Goal: Use online tool/utility: Utilize a website feature to perform a specific function

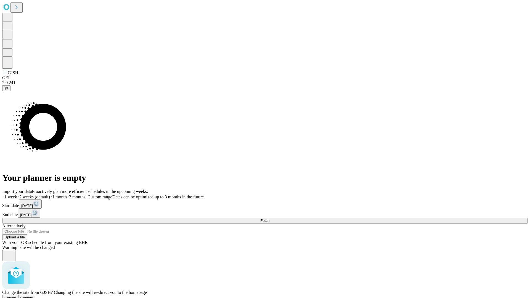
click at [33, 296] on span "Confirm" at bounding box center [26, 298] width 13 height 4
click at [17, 195] on label "1 week" at bounding box center [9, 197] width 15 height 5
click at [269, 219] on span "Fetch" at bounding box center [264, 221] width 9 height 4
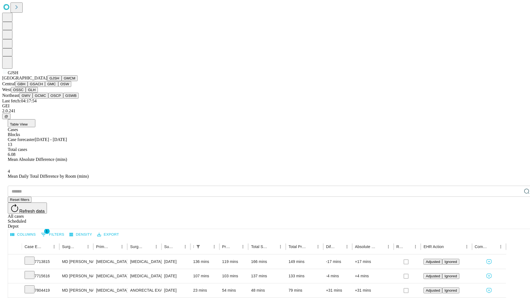
click at [62, 81] on button "GMCM" at bounding box center [70, 78] width 16 height 6
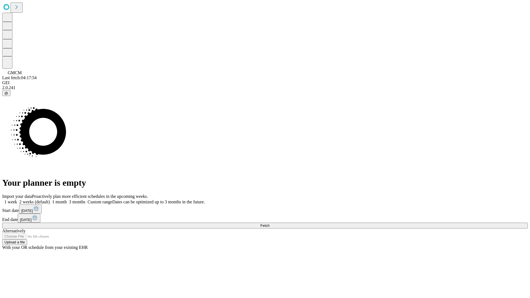
click at [269, 224] on span "Fetch" at bounding box center [264, 226] width 9 height 4
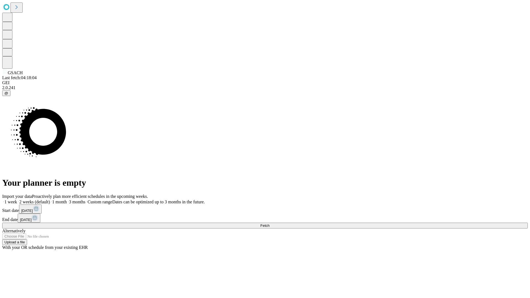
click at [269, 224] on span "Fetch" at bounding box center [264, 226] width 9 height 4
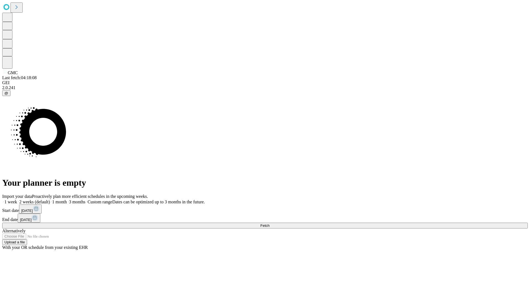
click at [269, 224] on span "Fetch" at bounding box center [264, 226] width 9 height 4
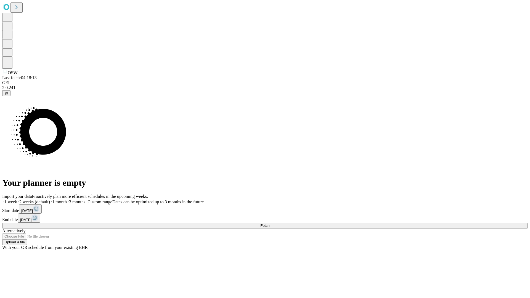
click at [17, 200] on label "1 week" at bounding box center [9, 202] width 15 height 5
click at [269, 224] on span "Fetch" at bounding box center [264, 226] width 9 height 4
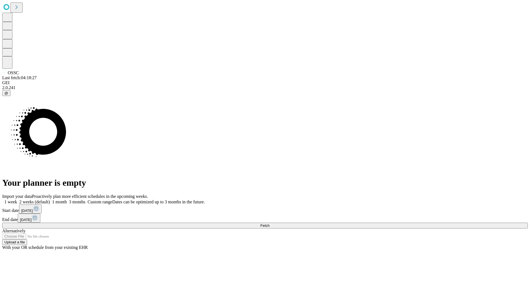
click at [17, 200] on label "1 week" at bounding box center [9, 202] width 15 height 5
click at [269, 224] on span "Fetch" at bounding box center [264, 226] width 9 height 4
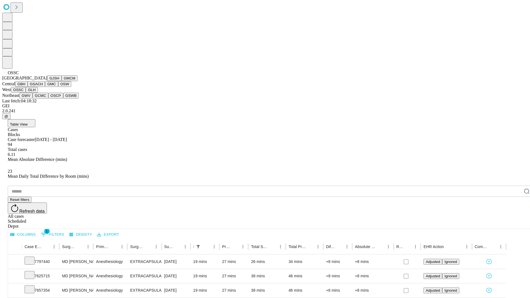
click at [38, 93] on button "GLH" at bounding box center [32, 90] width 12 height 6
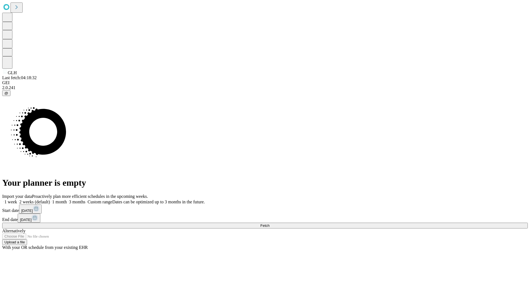
click at [269, 224] on span "Fetch" at bounding box center [264, 226] width 9 height 4
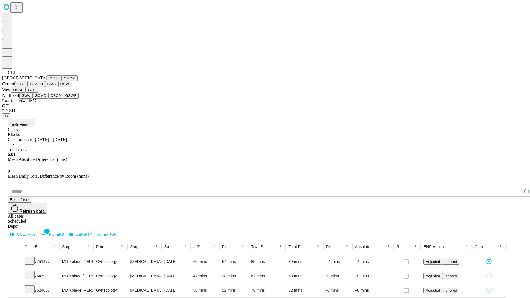
click at [33, 99] on button "GWV" at bounding box center [25, 96] width 13 height 6
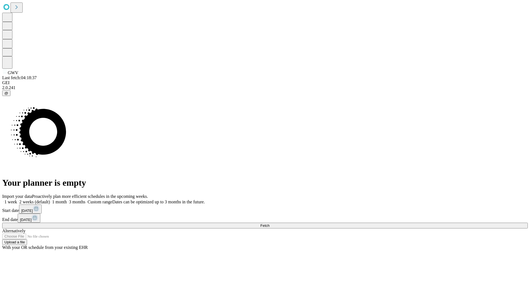
click at [17, 200] on label "1 week" at bounding box center [9, 202] width 15 height 5
click at [269, 224] on span "Fetch" at bounding box center [264, 226] width 9 height 4
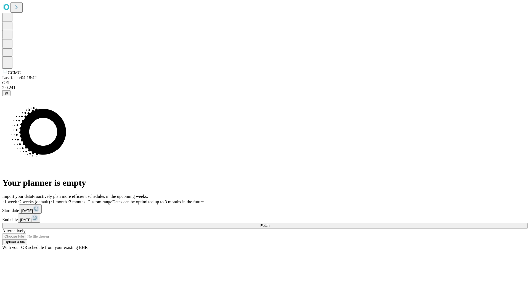
click at [269, 224] on span "Fetch" at bounding box center [264, 226] width 9 height 4
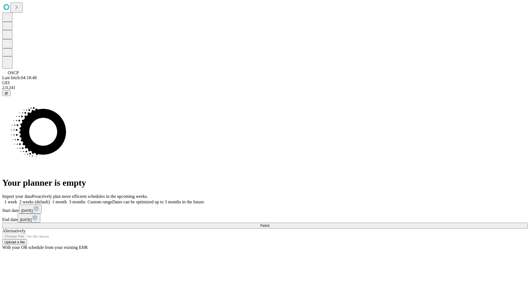
click at [269, 224] on span "Fetch" at bounding box center [264, 226] width 9 height 4
